Goal: Find specific page/section: Find specific page/section

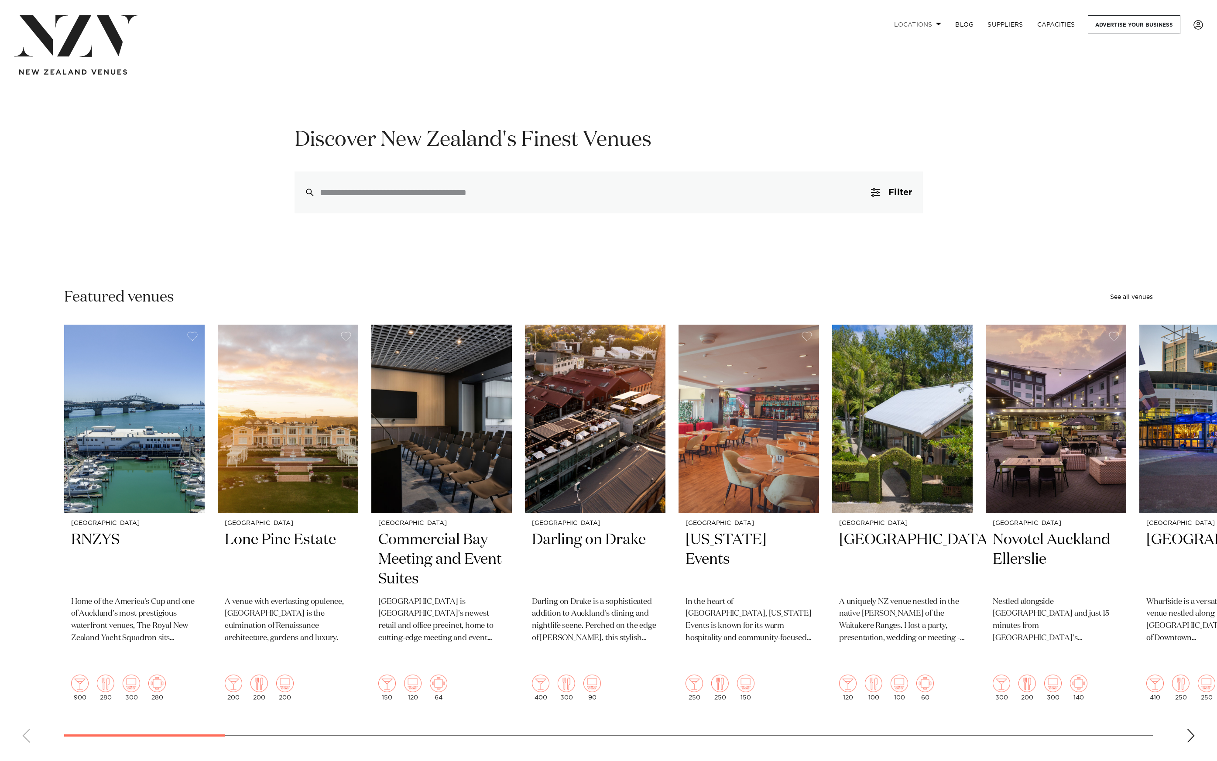
click at [923, 24] on link "Locations" at bounding box center [917, 24] width 61 height 19
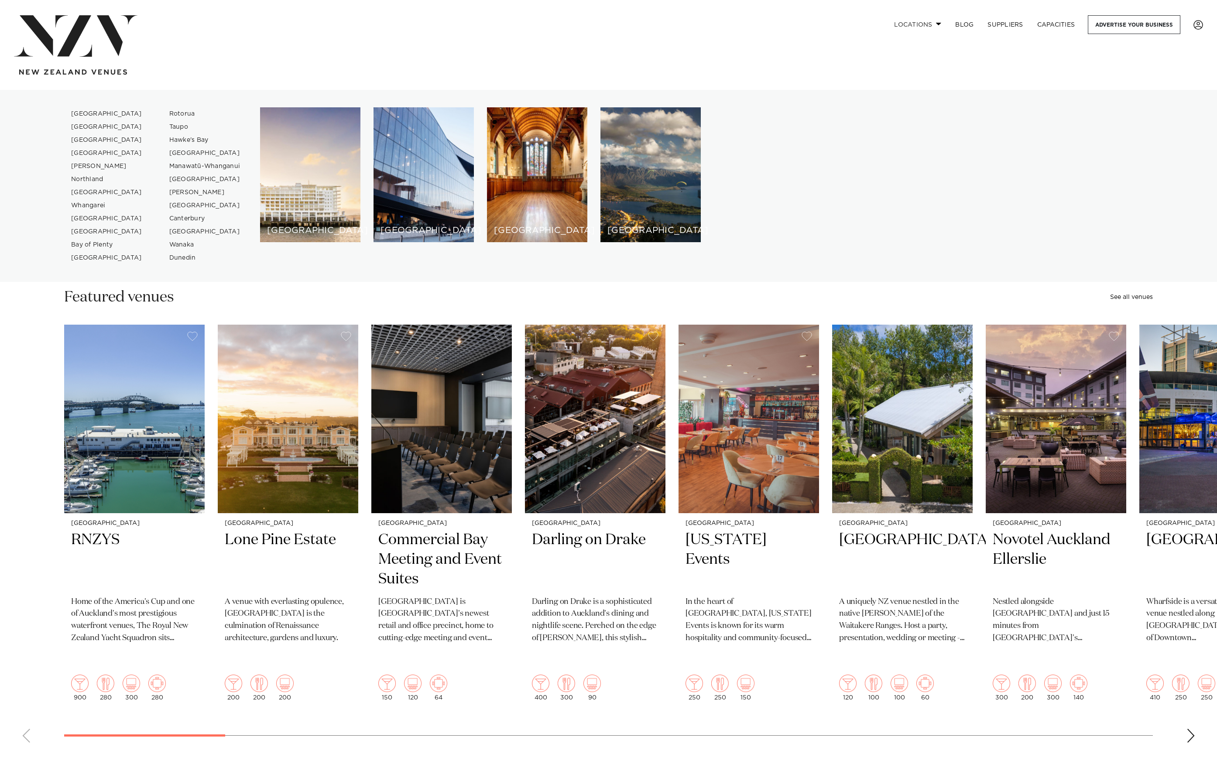
click at [923, 24] on link "Locations" at bounding box center [917, 24] width 61 height 19
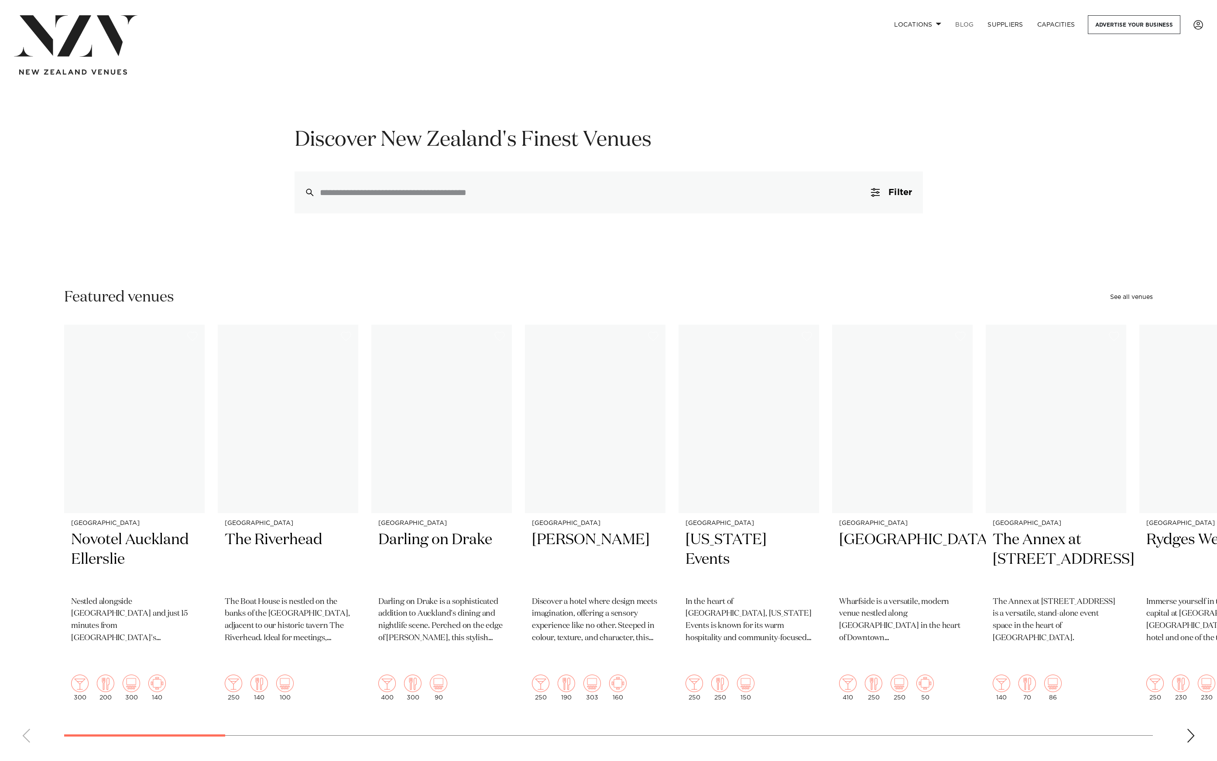
click at [972, 24] on link "BLOG" at bounding box center [964, 24] width 32 height 19
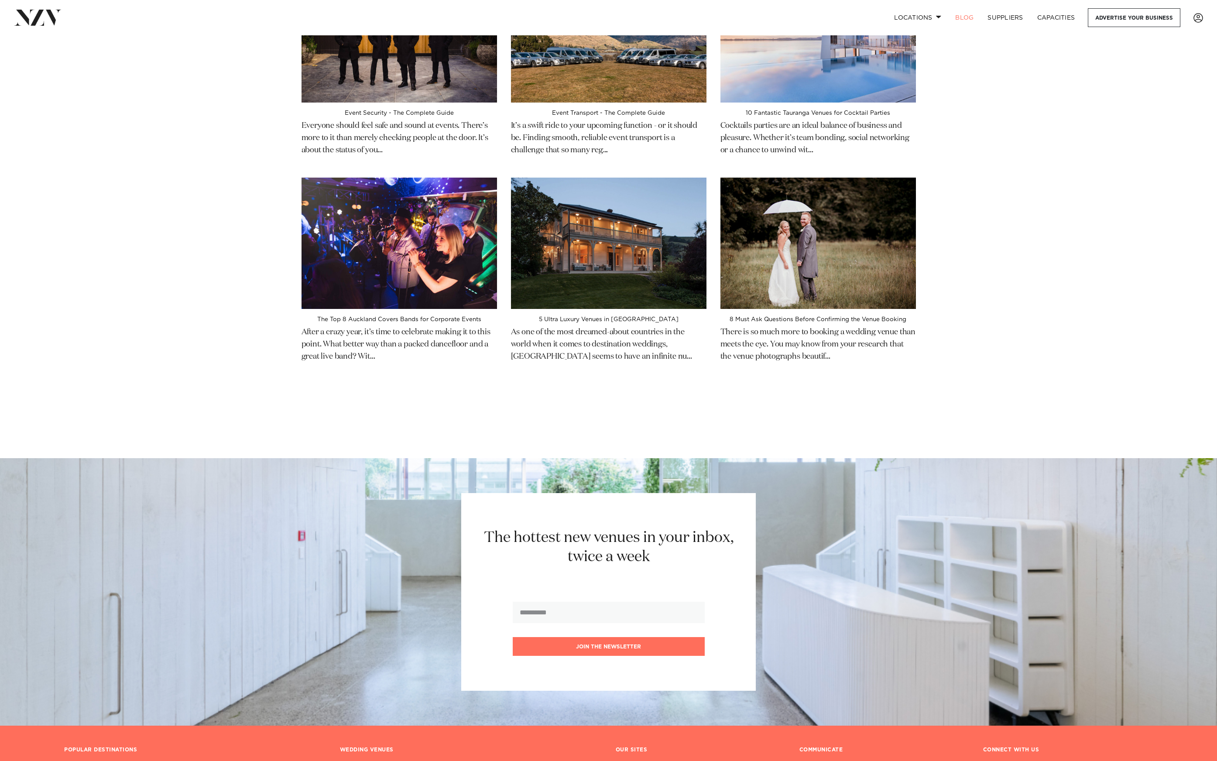
scroll to position [2911, 0]
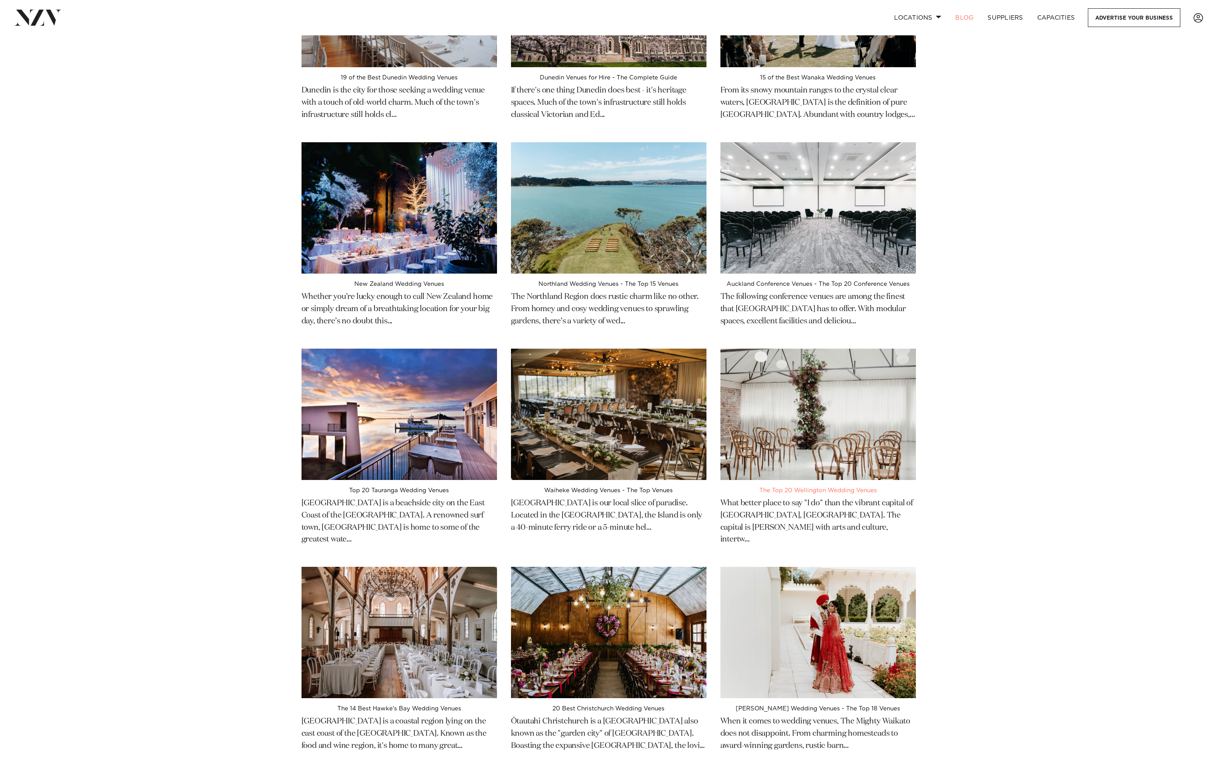
click at [832, 349] on img at bounding box center [817, 414] width 195 height 131
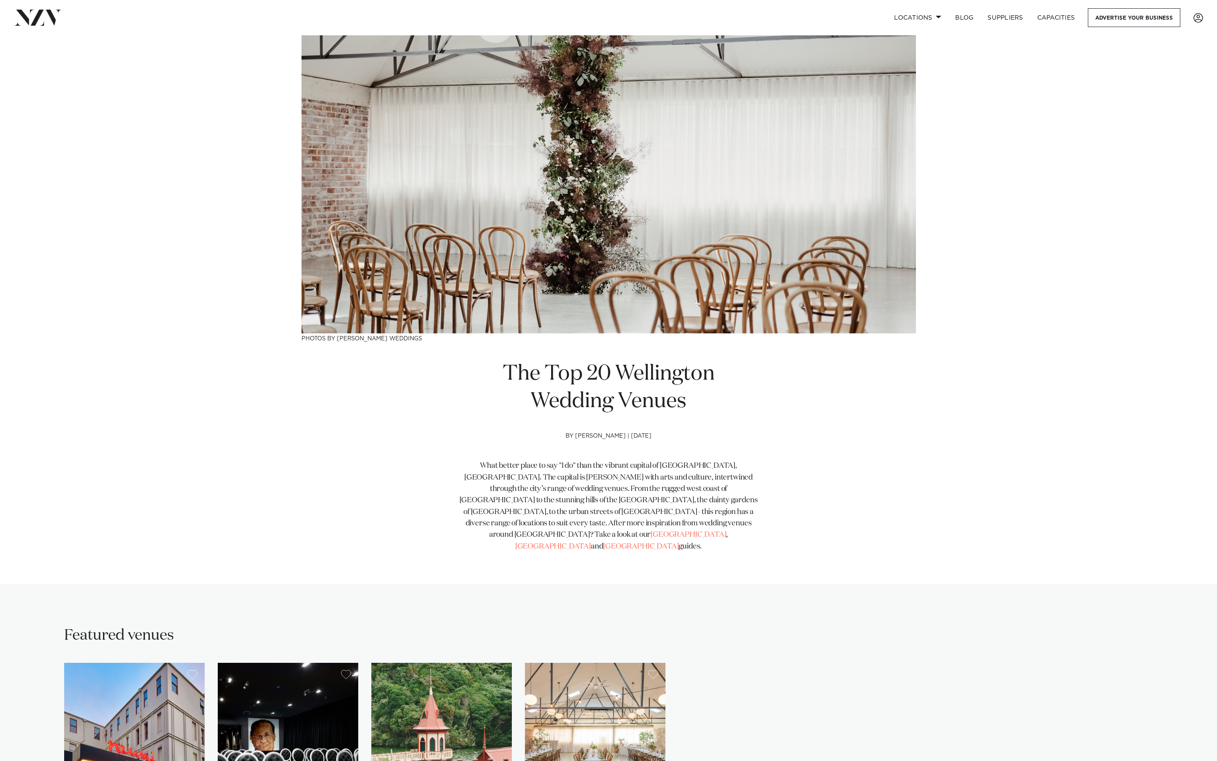
click at [42, 17] on img at bounding box center [38, 18] width 48 height 16
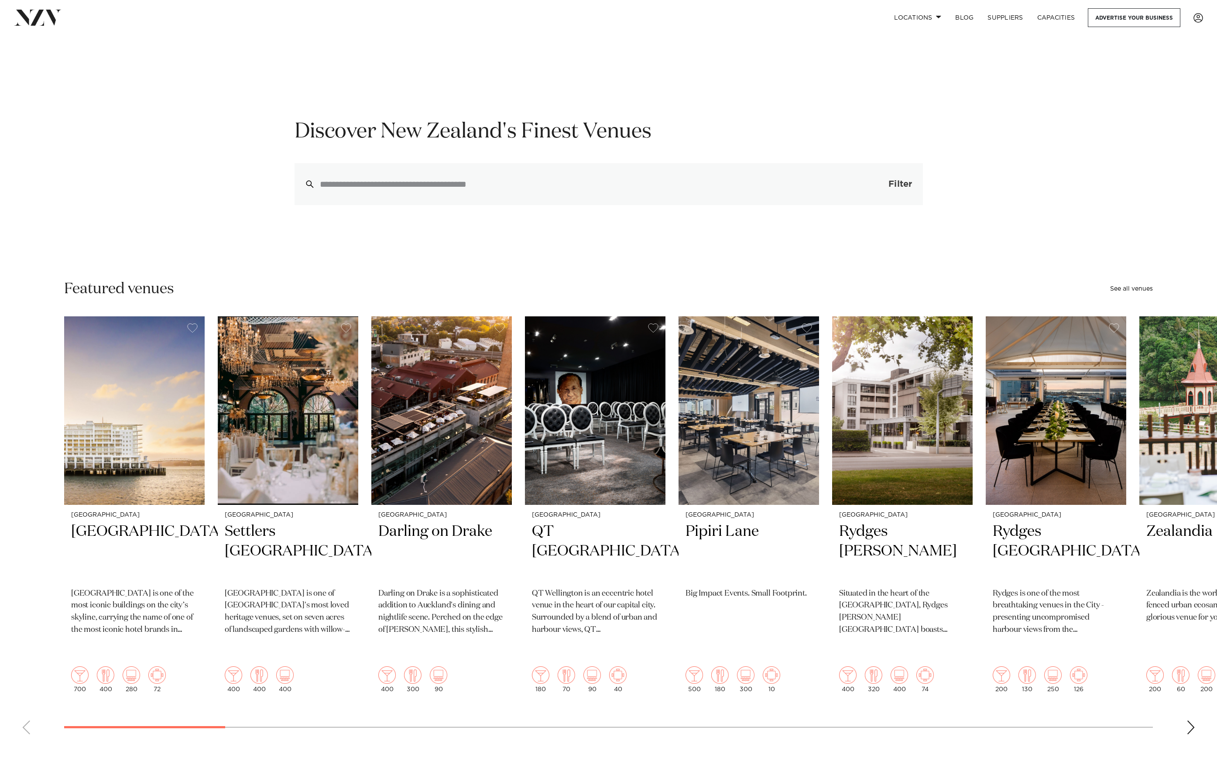
click at [902, 179] on button "Filter 0" at bounding box center [892, 184] width 62 height 42
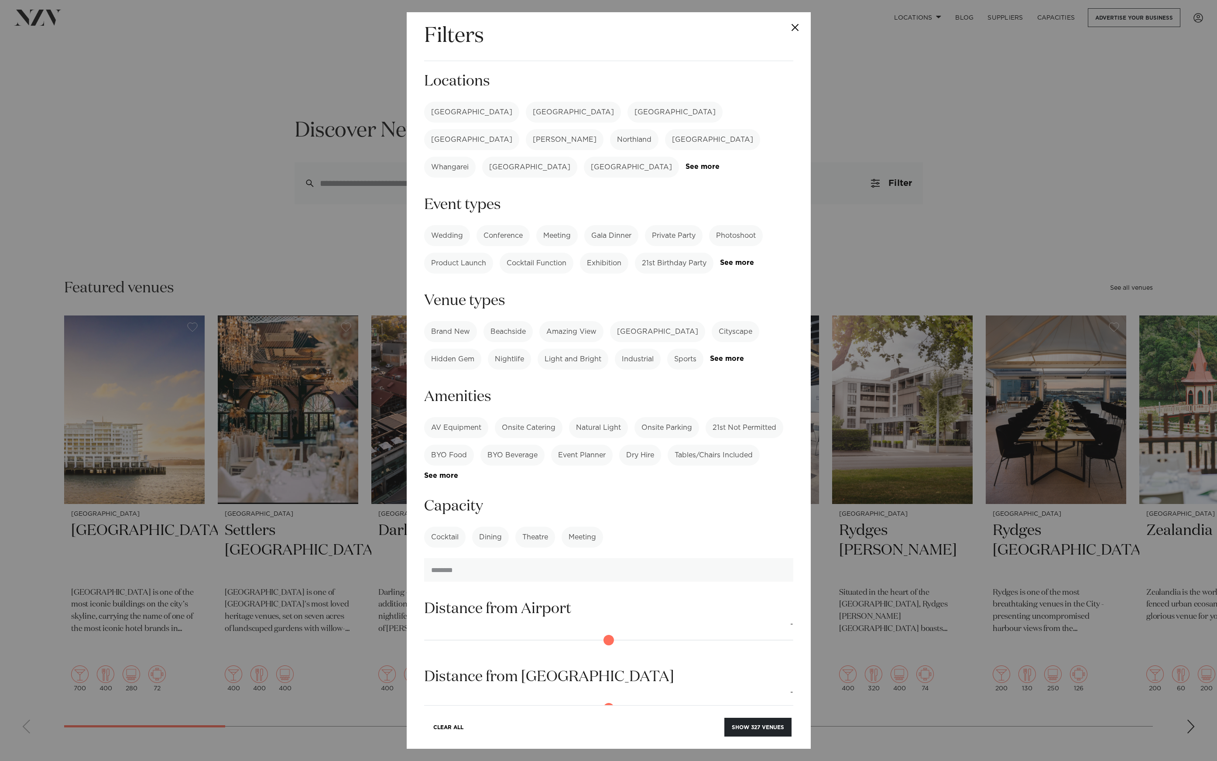
click at [890, 103] on div "Filters Search Type Venue Supplier See more Locations [GEOGRAPHIC_DATA] [GEOGRA…" at bounding box center [608, 380] width 1217 height 761
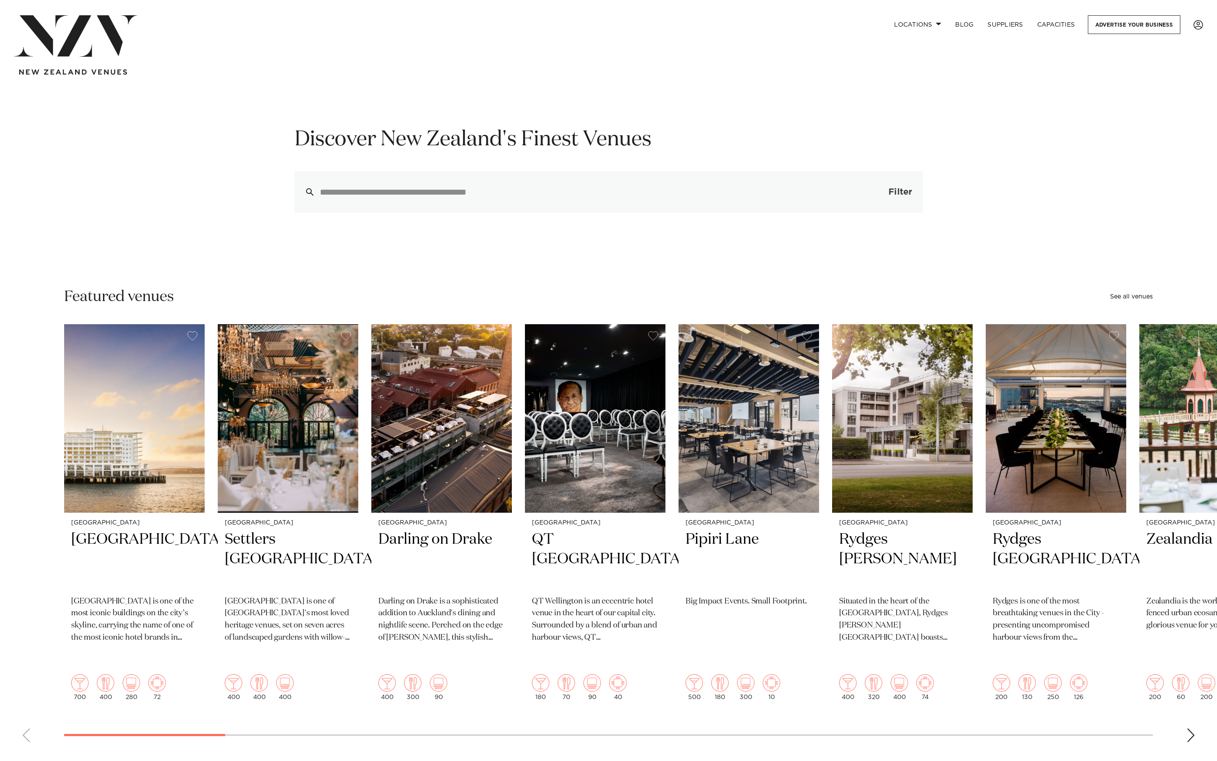
scroll to position [4, 0]
